Goal: Go to known website: Access a specific website the user already knows

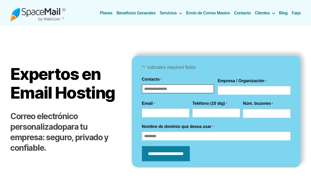
click at [175, 90] on input "Nombre" at bounding box center [178, 88] width 72 height 9
click at [47, 15] on img at bounding box center [37, 13] width 55 height 17
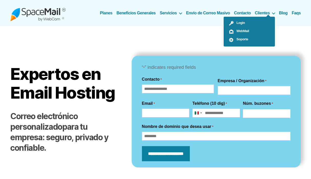
click at [263, 17] on ul "Login WebMail Soporte" at bounding box center [249, 32] width 51 height 30
click at [239, 22] on span "Login" at bounding box center [239, 23] width 11 height 4
